Goal: Task Accomplishment & Management: Manage account settings

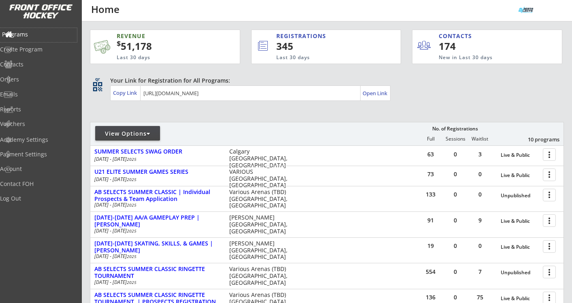
click at [47, 38] on div "Programs" at bounding box center [38, 35] width 77 height 14
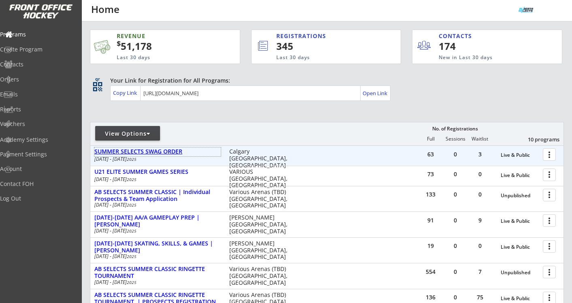
click at [150, 151] on div "SUMMER SELECTS SWAG ORDER" at bounding box center [157, 151] width 126 height 7
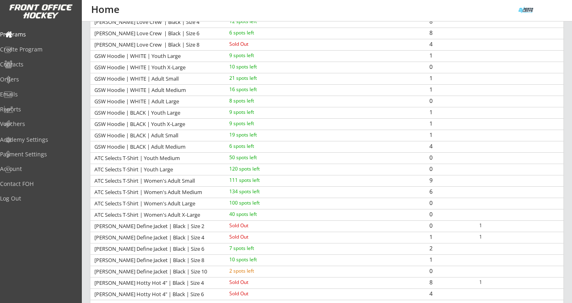
scroll to position [163, 0]
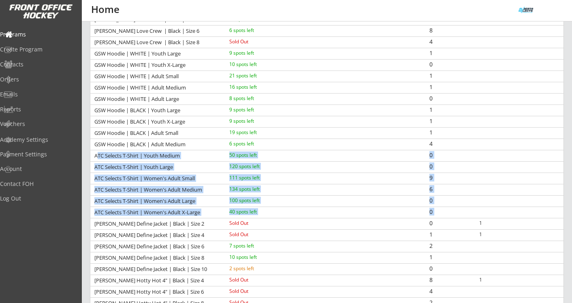
drag, startPoint x: 97, startPoint y: 155, endPoint x: 401, endPoint y: 214, distance: 308.9
click at [401, 214] on div "LULU LEMON Love Crew | Black | Size 2 10 spots left 0 LULU LEMON Love Crew | Bl…" at bounding box center [327, 156] width 474 height 306
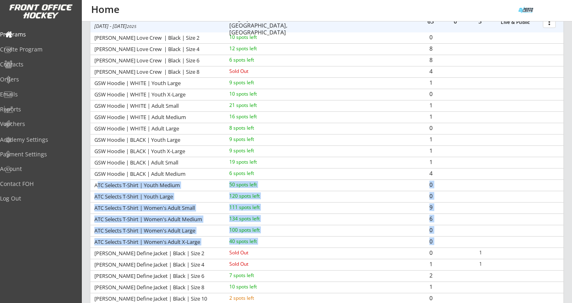
scroll to position [126, 0]
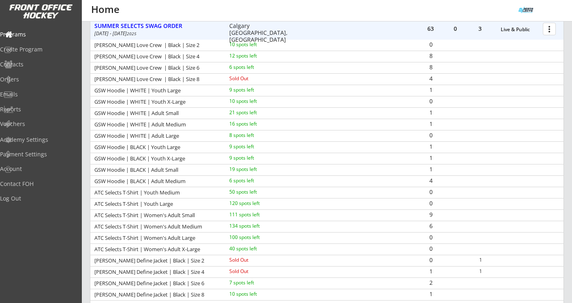
click at [550, 29] on div at bounding box center [551, 28] width 14 height 14
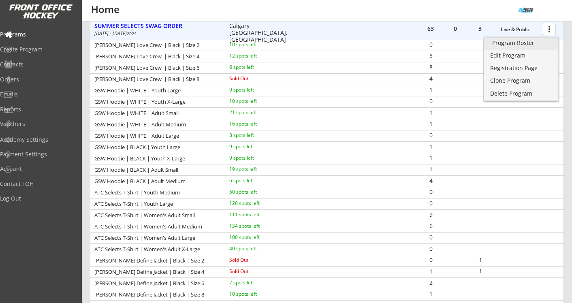
click at [532, 45] on div "Program Roster" at bounding box center [522, 43] width 58 height 6
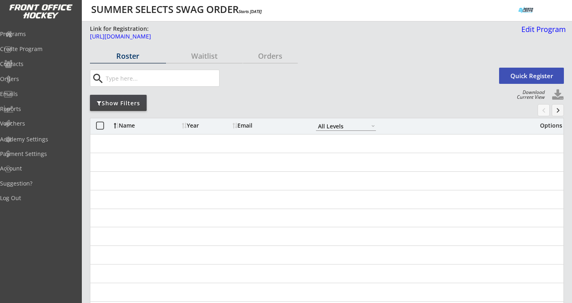
select select ""All Levels""
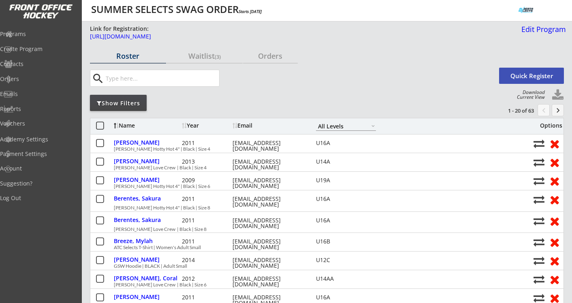
click at [138, 100] on div "Show Filters" at bounding box center [118, 103] width 57 height 8
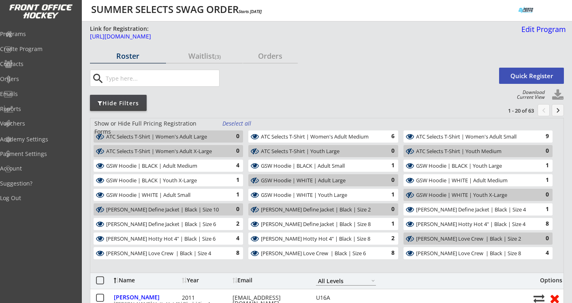
click at [239, 124] on div "Deselect all" at bounding box center [238, 124] width 30 height 8
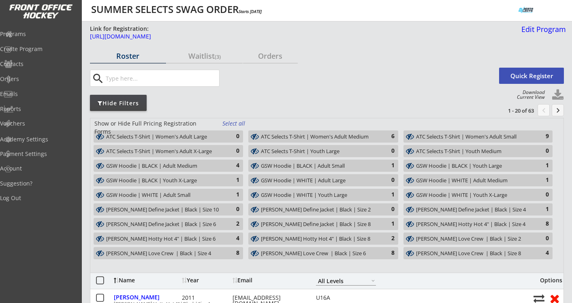
click at [369, 136] on div "ATC Selects T-Shirt | Women's Adult Medium" at bounding box center [318, 137] width 115 height 6
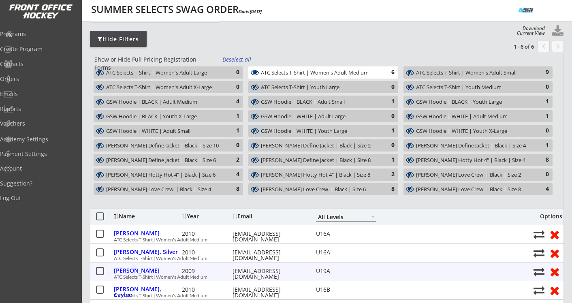
scroll to position [64, 0]
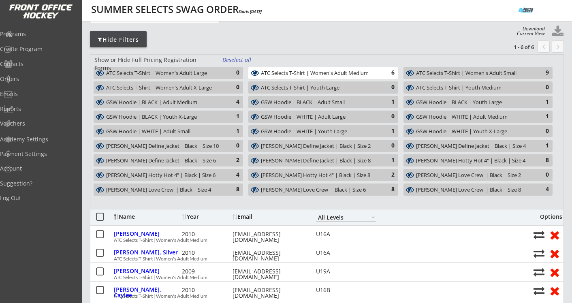
click at [425, 75] on div "ATC Selects T-Shirt | Women's Adult Small" at bounding box center [473, 73] width 115 height 6
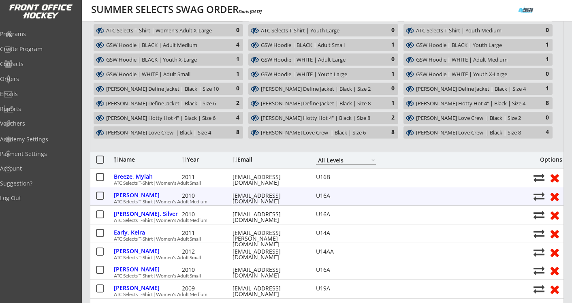
scroll to position [0, 0]
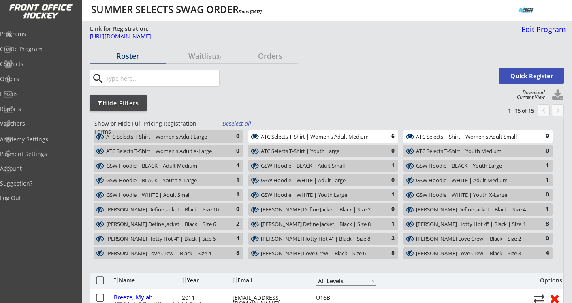
click at [234, 124] on div "Deselect all" at bounding box center [238, 124] width 30 height 8
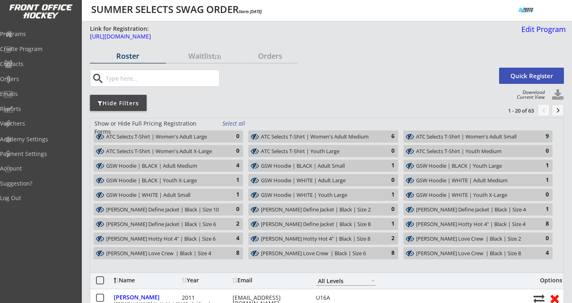
click at [234, 124] on div "Select all" at bounding box center [238, 124] width 30 height 8
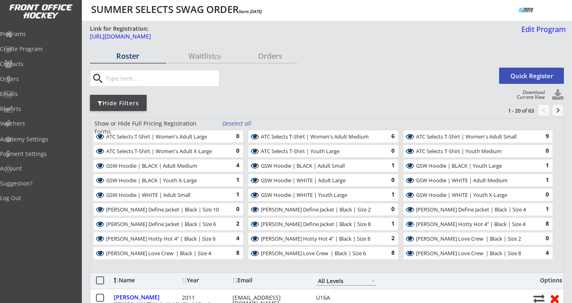
click at [558, 91] on button at bounding box center [558, 95] width 12 height 12
select select ""Player Info""
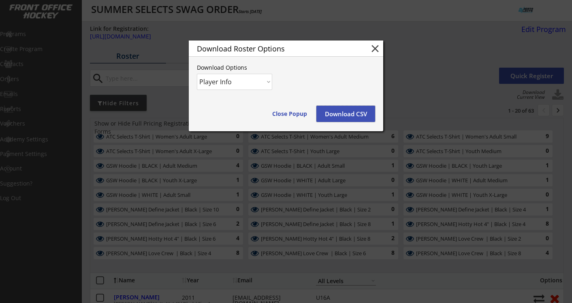
click at [354, 112] on button "Download CSV" at bounding box center [346, 114] width 59 height 16
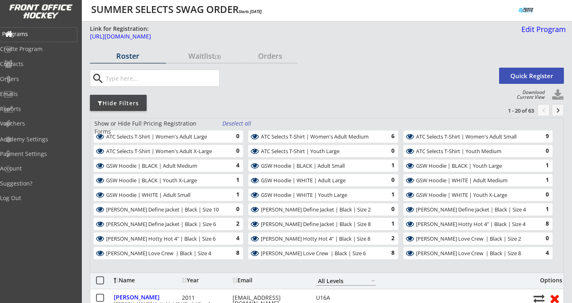
click at [32, 34] on div "Programs" at bounding box center [38, 34] width 73 height 6
